Goal: Find specific page/section: Find specific page/section

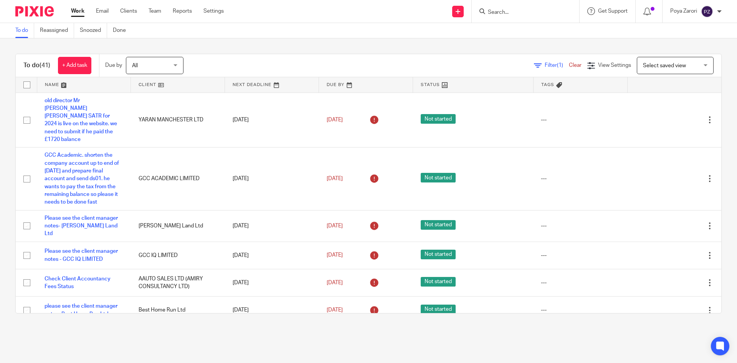
click at [503, 10] on input "Search" at bounding box center [521, 12] width 69 height 7
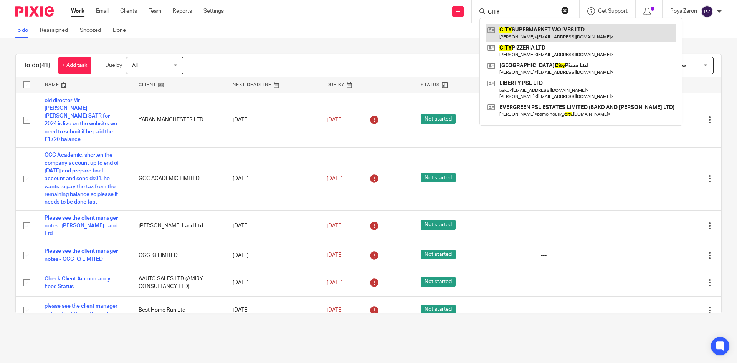
type input "CITY"
click at [519, 32] on link at bounding box center [580, 33] width 191 height 18
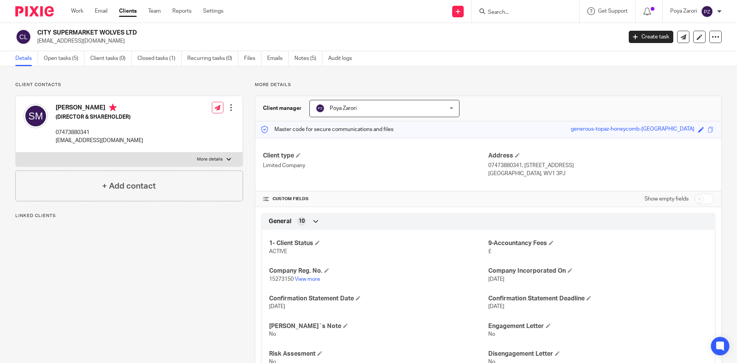
click at [230, 157] on label "More details" at bounding box center [129, 159] width 227 height 14
click at [16, 152] on input "More details" at bounding box center [15, 152] width 0 height 0
checkbox input "true"
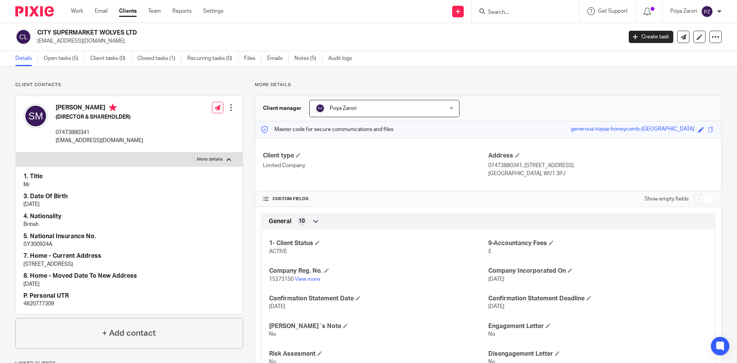
click at [71, 43] on p "[EMAIL_ADDRESS][DOMAIN_NAME]" at bounding box center [327, 41] width 580 height 8
copy main "[EMAIL_ADDRESS][DOMAIN_NAME] Create task Update from Companies House Export dat…"
copy main "r.nekouhi@yahoo.com Create task Update from Companies House Export data Merge A…"
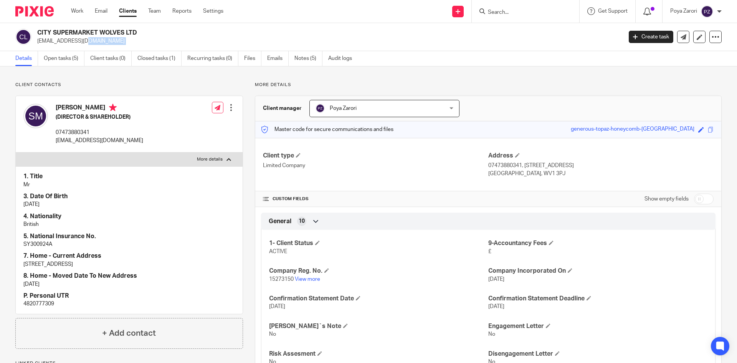
click at [644, 10] on icon at bounding box center [647, 12] width 8 height 8
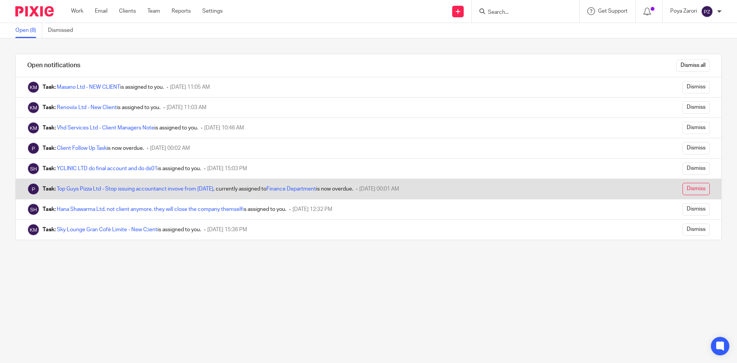
click at [690, 191] on input "Dismiss" at bounding box center [695, 189] width 27 height 12
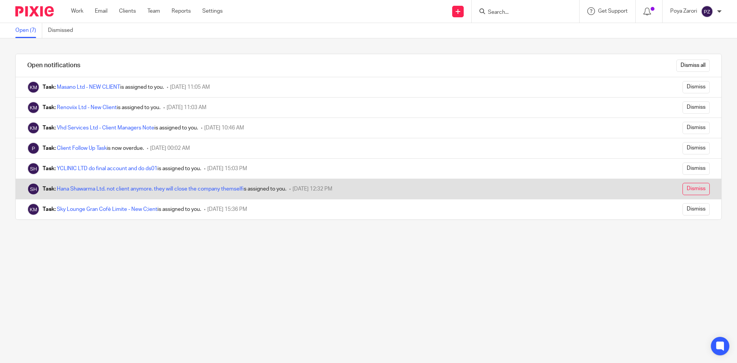
click at [685, 187] on input "Dismiss" at bounding box center [695, 189] width 27 height 12
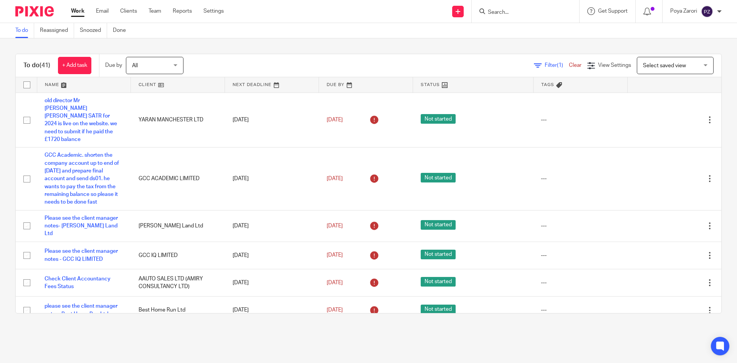
click at [514, 13] on input "Search" at bounding box center [521, 12] width 69 height 7
type input "HANA SH"
click at [567, 9] on button "reset" at bounding box center [565, 11] width 8 height 8
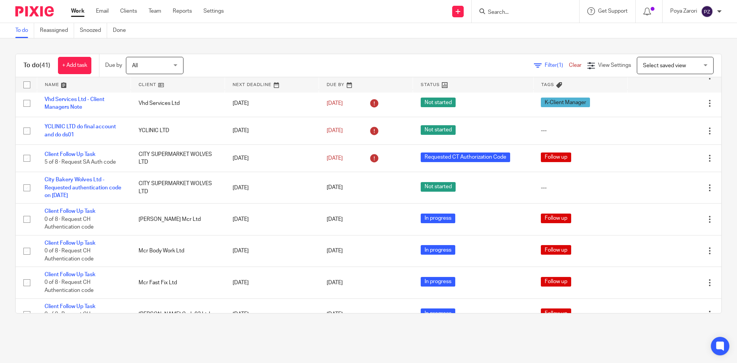
scroll to position [614, 0]
